Goal: Task Accomplishment & Management: Manage account settings

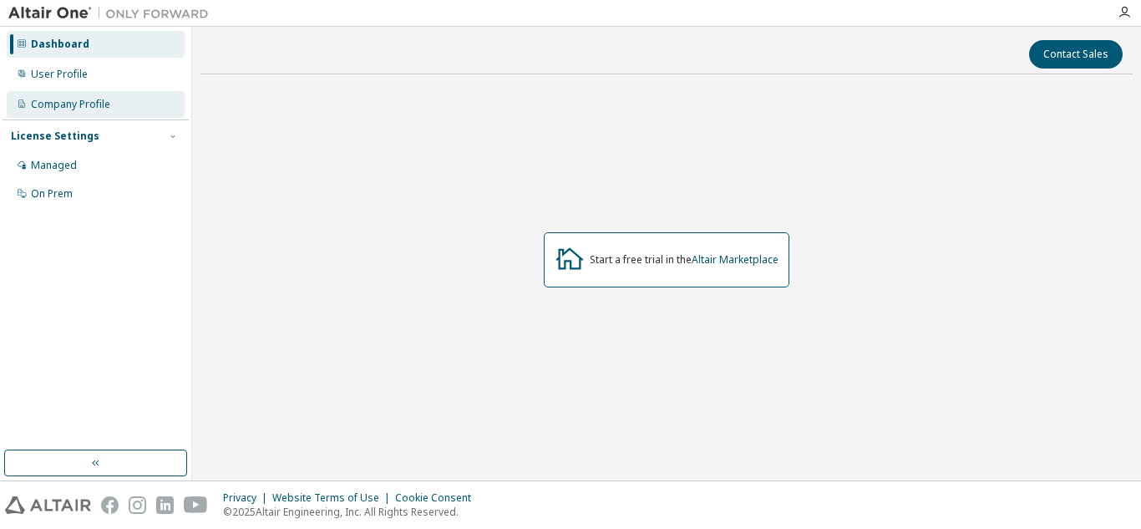
click at [88, 95] on div "Company Profile" at bounding box center [96, 104] width 178 height 27
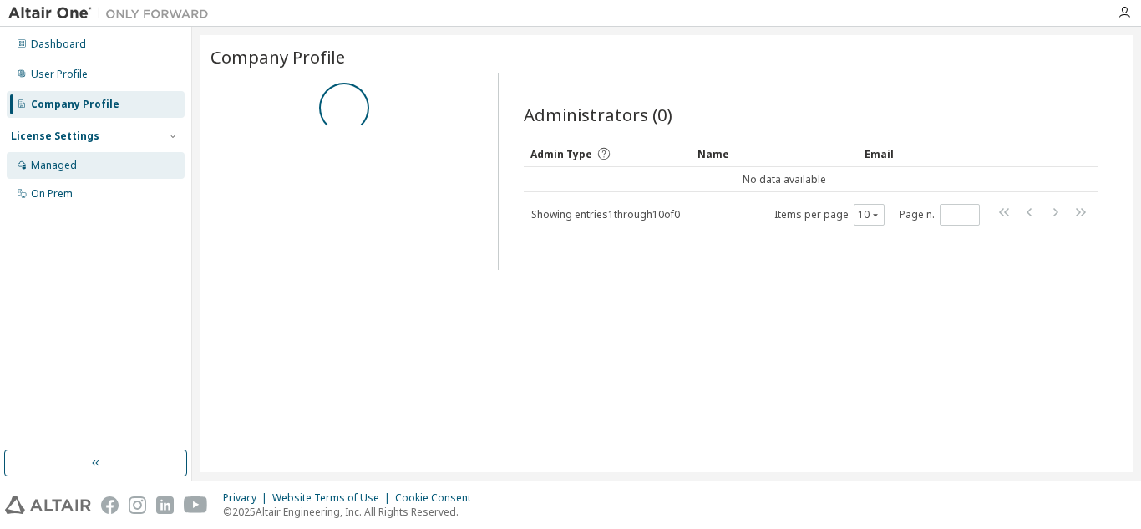
click at [89, 154] on div "Managed" at bounding box center [96, 165] width 178 height 27
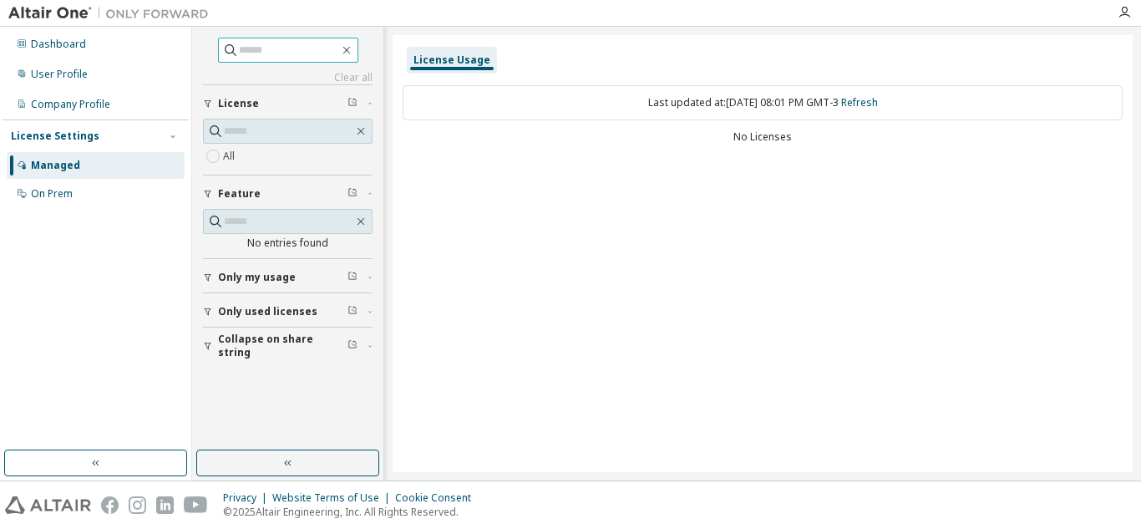
click at [319, 48] on input "text" at bounding box center [289, 50] width 100 height 17
type input "*"
type input "**"
click at [350, 51] on icon "button" at bounding box center [346, 51] width 8 height 8
click at [98, 182] on div "On Prem" at bounding box center [96, 193] width 178 height 27
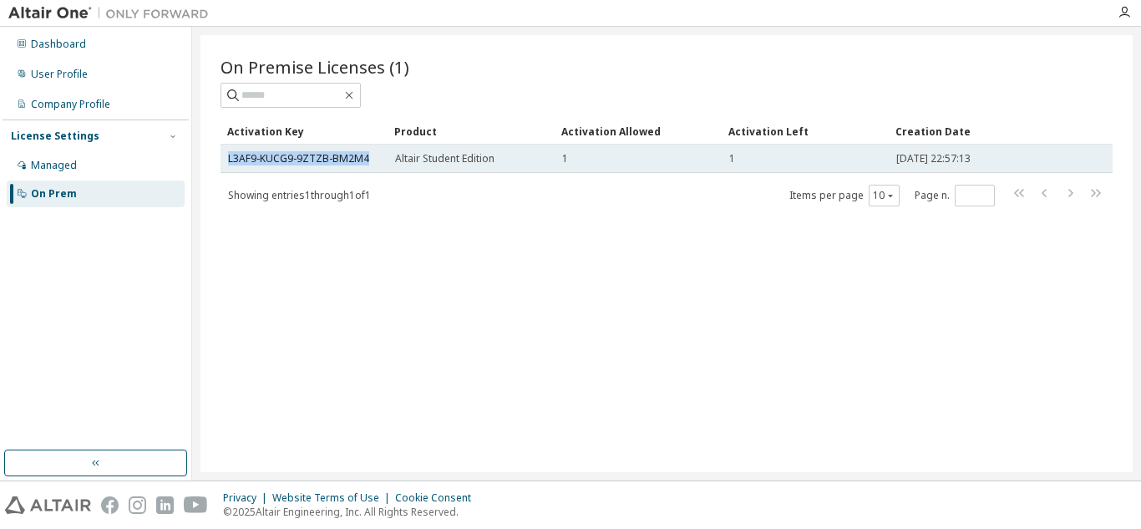
drag, startPoint x: 375, startPoint y: 161, endPoint x: 227, endPoint y: 151, distance: 148.1
click at [227, 151] on td "L3AF9-KUCG9-9ZTZB-BM2M4" at bounding box center [303, 158] width 167 height 28
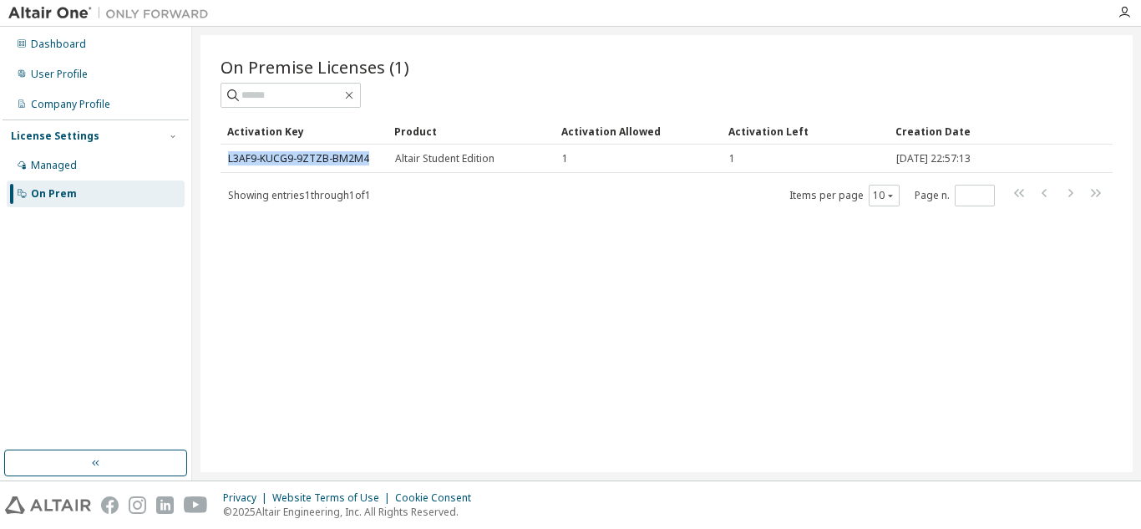
copy link "L3AF9-KUCG9-9ZTZB-BM2M4"
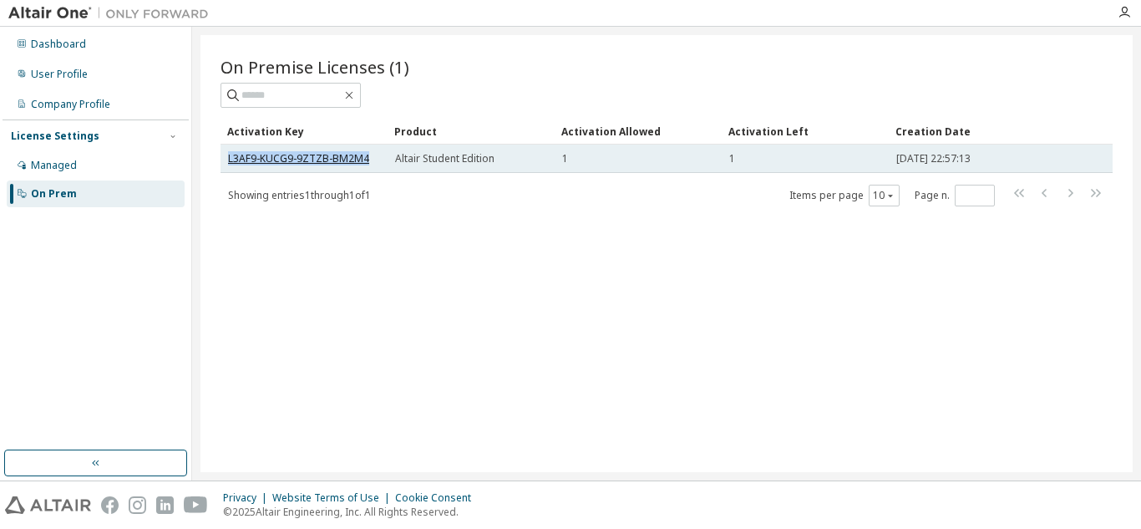
click at [362, 164] on link "L3AF9-KUCG9-9ZTZB-BM2M4" at bounding box center [298, 158] width 141 height 14
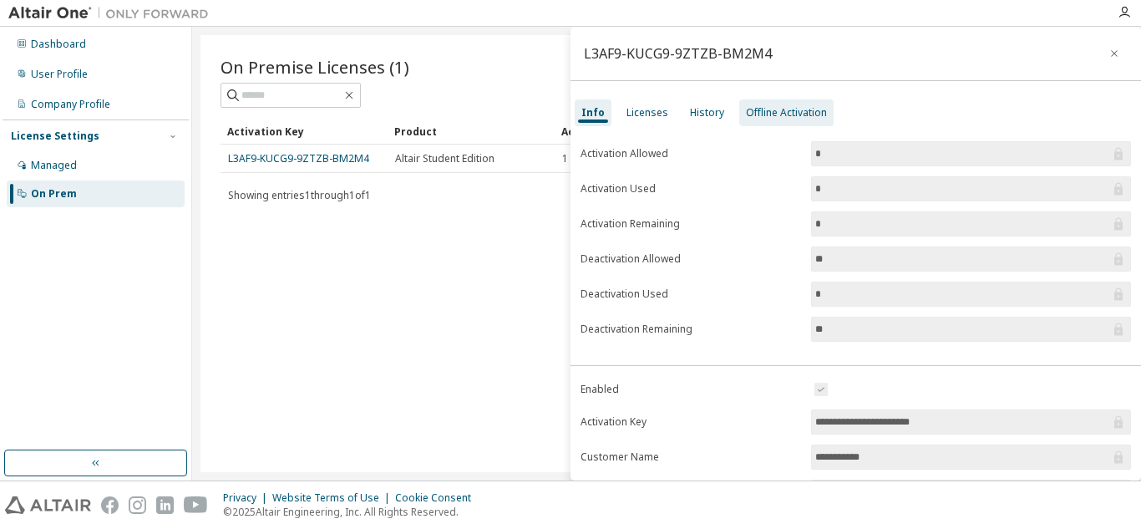
click at [796, 115] on div "Offline Activation" at bounding box center [786, 112] width 81 height 13
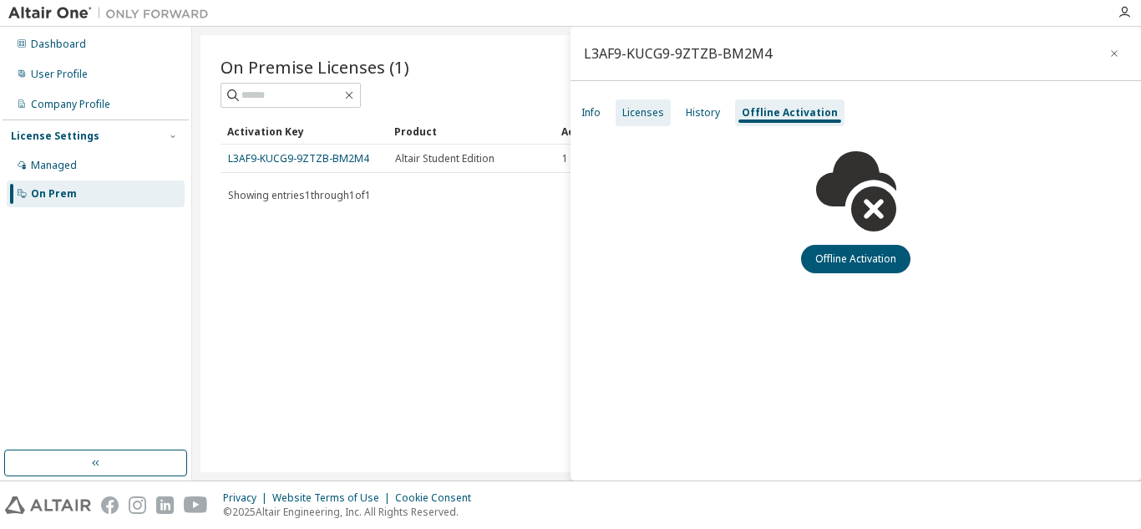
click at [640, 110] on div "Licenses" at bounding box center [643, 112] width 42 height 13
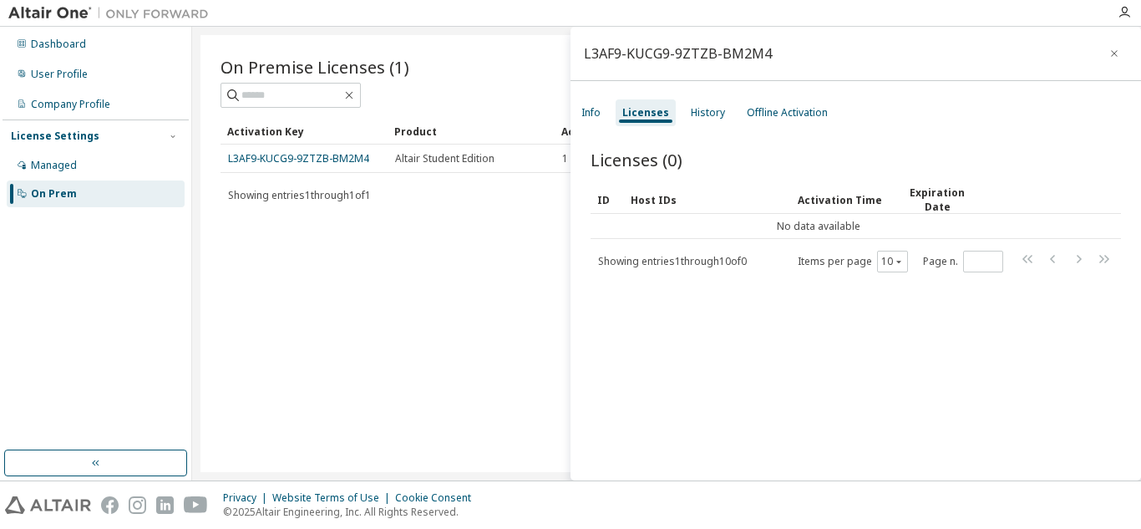
click at [613, 110] on div "Info Licenses History Offline Activation" at bounding box center [855, 113] width 570 height 30
